Goal: Task Accomplishment & Management: Manage account settings

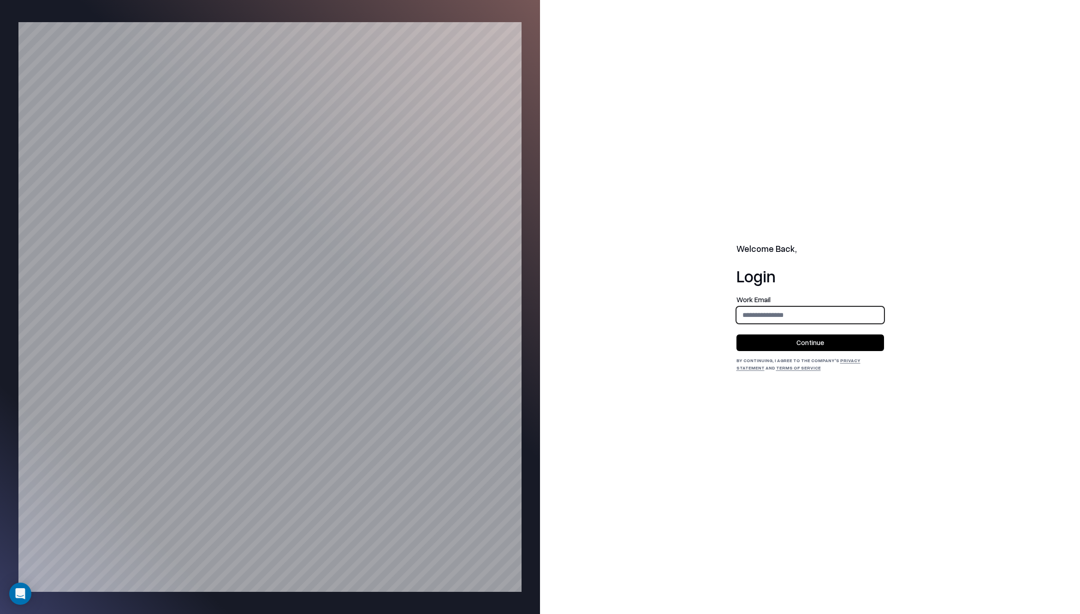
click at [750, 312] on input "email" at bounding box center [810, 314] width 147 height 17
type input "**********"
click at [771, 346] on button "Continue" at bounding box center [811, 342] width 148 height 17
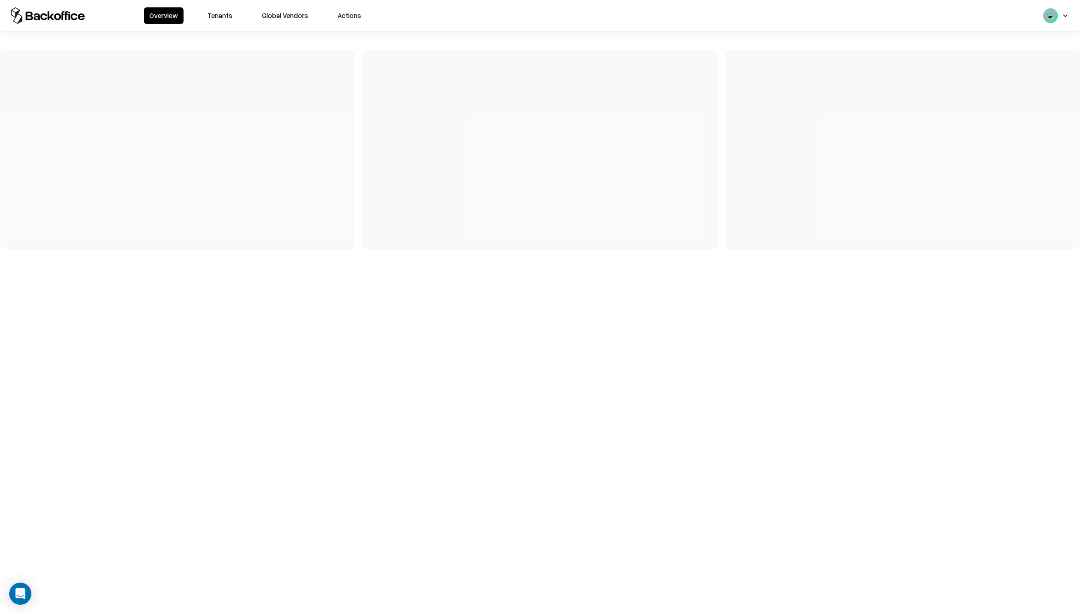
click at [208, 15] on button "Tenants" at bounding box center [220, 15] width 36 height 17
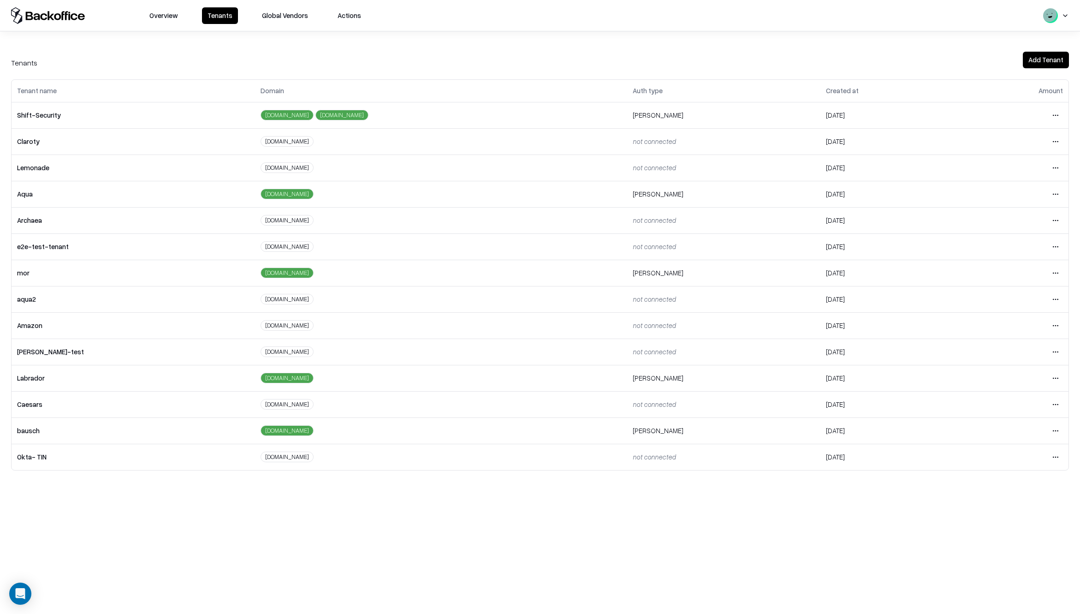
click at [1052, 405] on html "Overview Tenants Global Vendors Actions Tenants Add Tenant Tenant name Domain A…" at bounding box center [540, 307] width 1080 height 614
click at [988, 480] on div "Login to tenant" at bounding box center [1017, 481] width 100 height 18
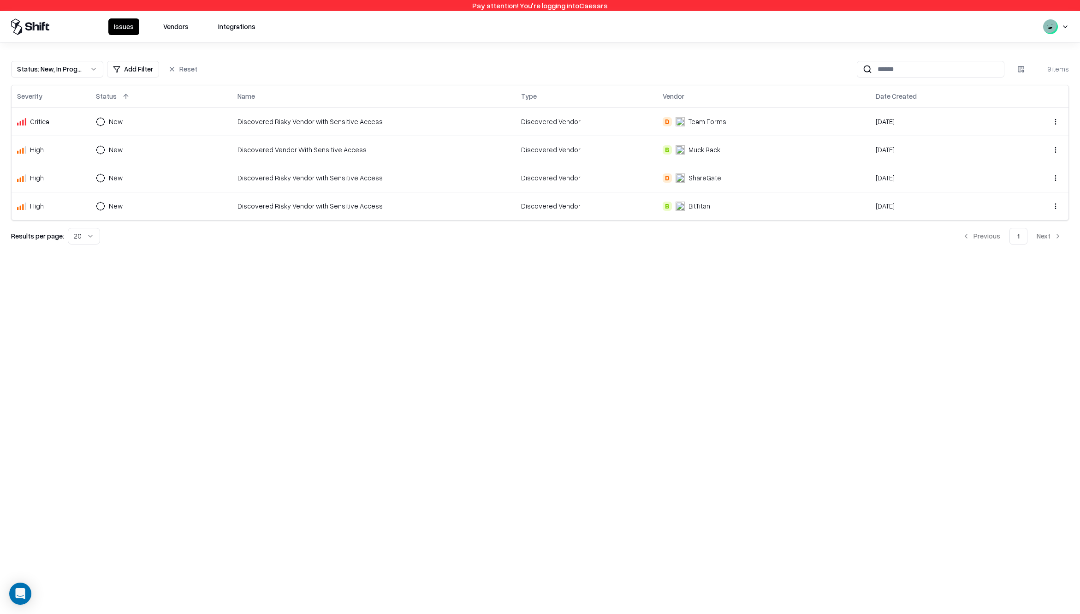
click at [173, 30] on button "Vendors" at bounding box center [176, 26] width 36 height 17
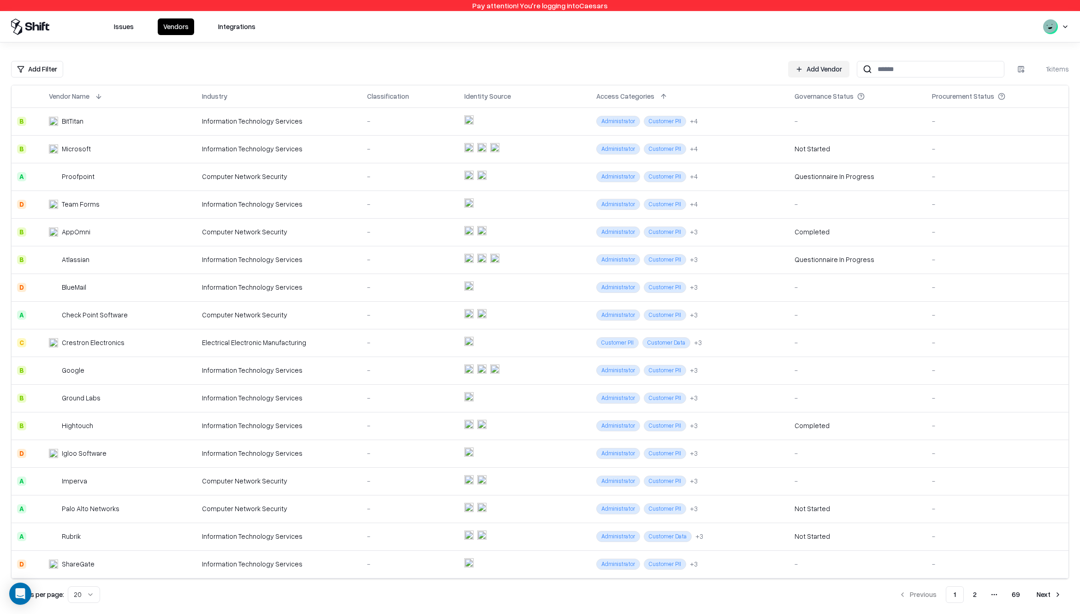
click at [44, 63] on html "Pay attention! You're logging into Caesars Issues Vendors Integrations Add Filt…" at bounding box center [540, 307] width 1080 height 614
click at [42, 213] on div "Governance Status" at bounding box center [62, 214] width 99 height 18
click at [58, 164] on div "Unmanaged" at bounding box center [77, 167] width 128 height 18
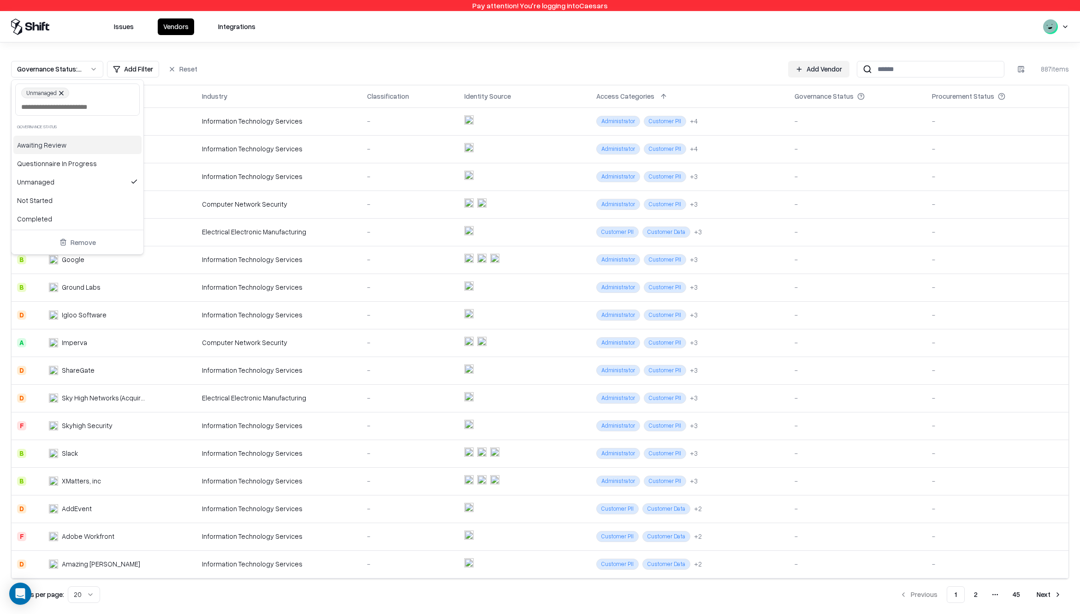
click at [55, 151] on div "Awaiting Review" at bounding box center [77, 145] width 128 height 18
click at [46, 177] on div "Unmanaged" at bounding box center [77, 181] width 128 height 18
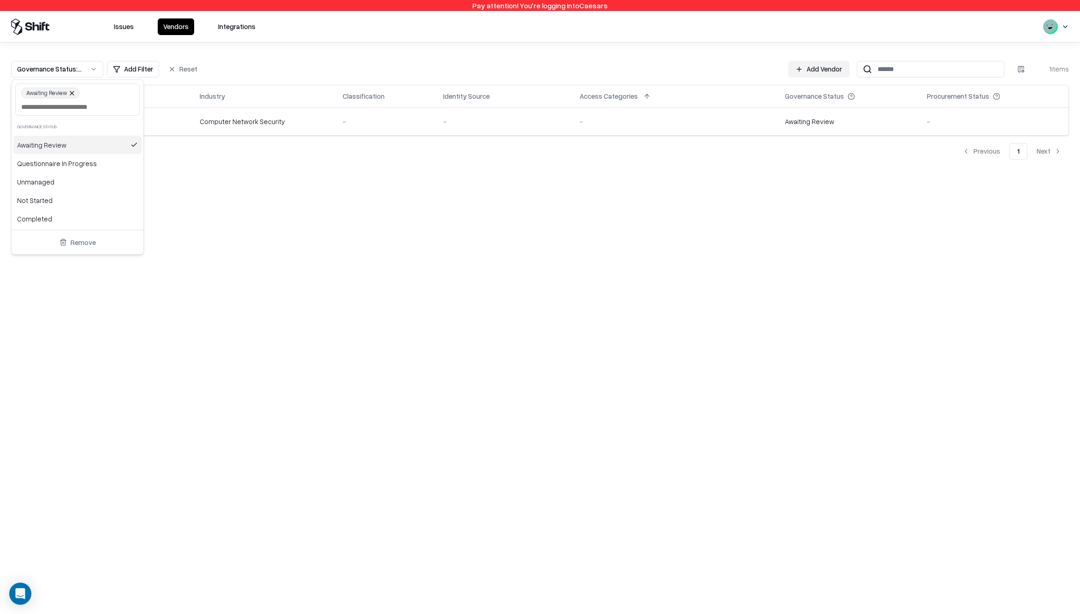
click at [46, 143] on div "Awaiting Review" at bounding box center [77, 145] width 128 height 18
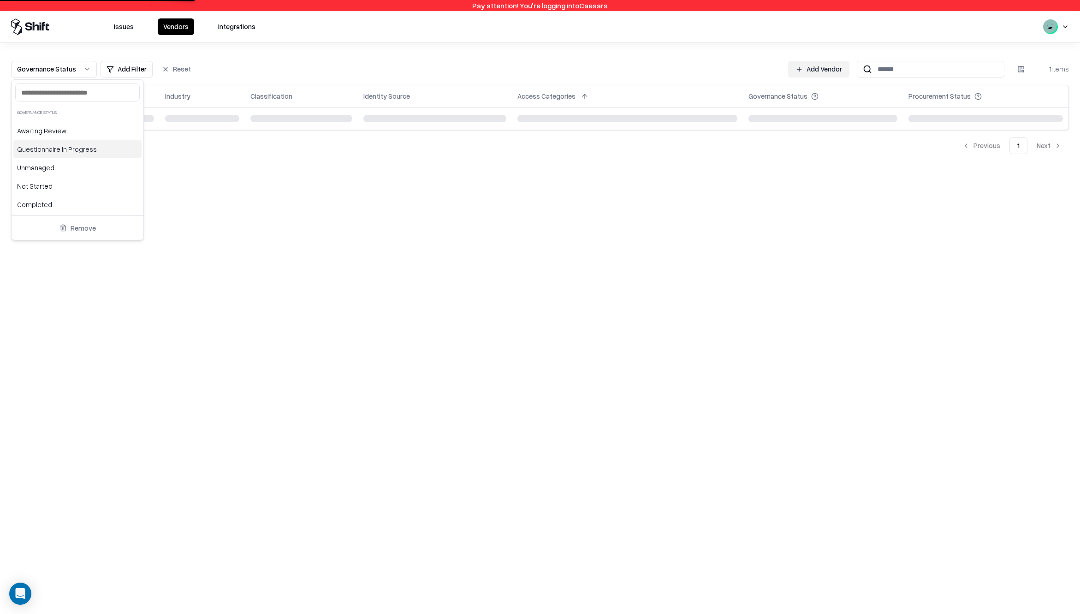
click at [46, 152] on div "Questionnaire In Progress" at bounding box center [77, 149] width 128 height 18
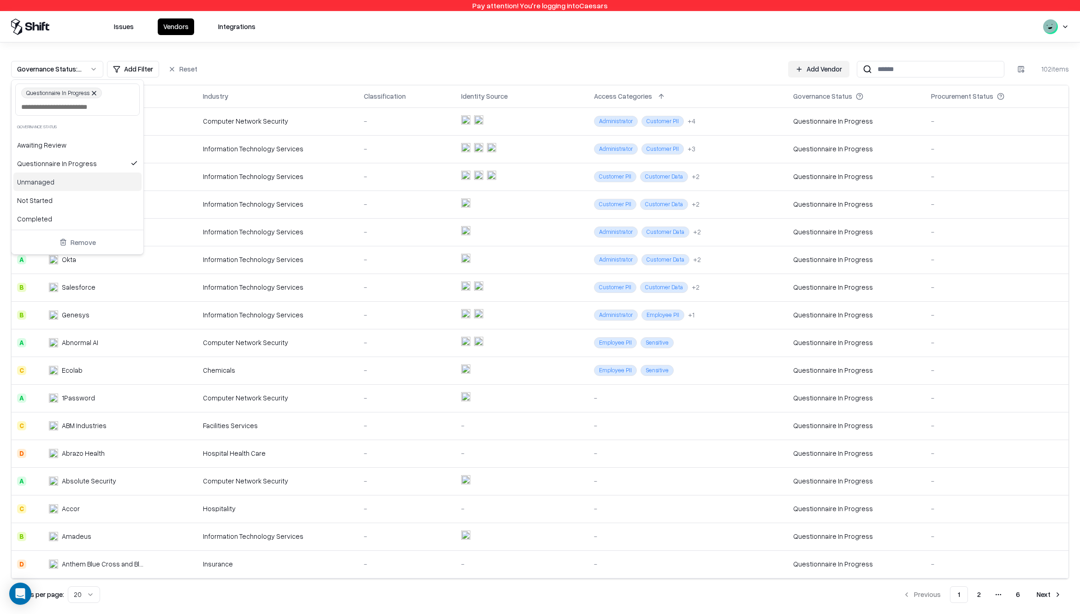
click at [33, 189] on div "Unmanaged" at bounding box center [77, 181] width 128 height 18
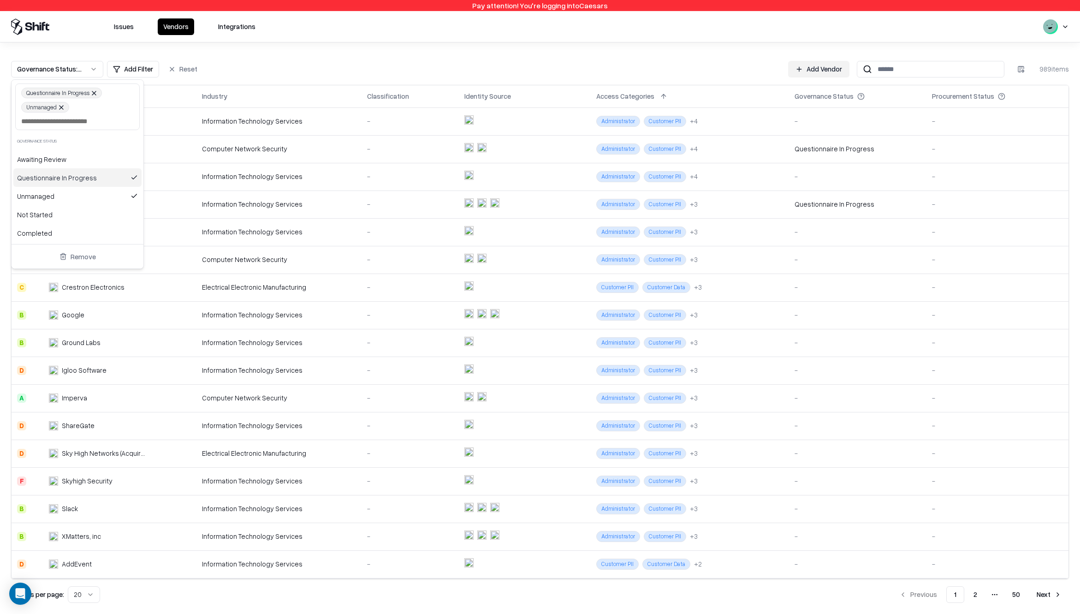
click at [28, 174] on div "Questionnaire In Progress" at bounding box center [77, 177] width 128 height 18
